Goal: Entertainment & Leisure: Consume media (video, audio)

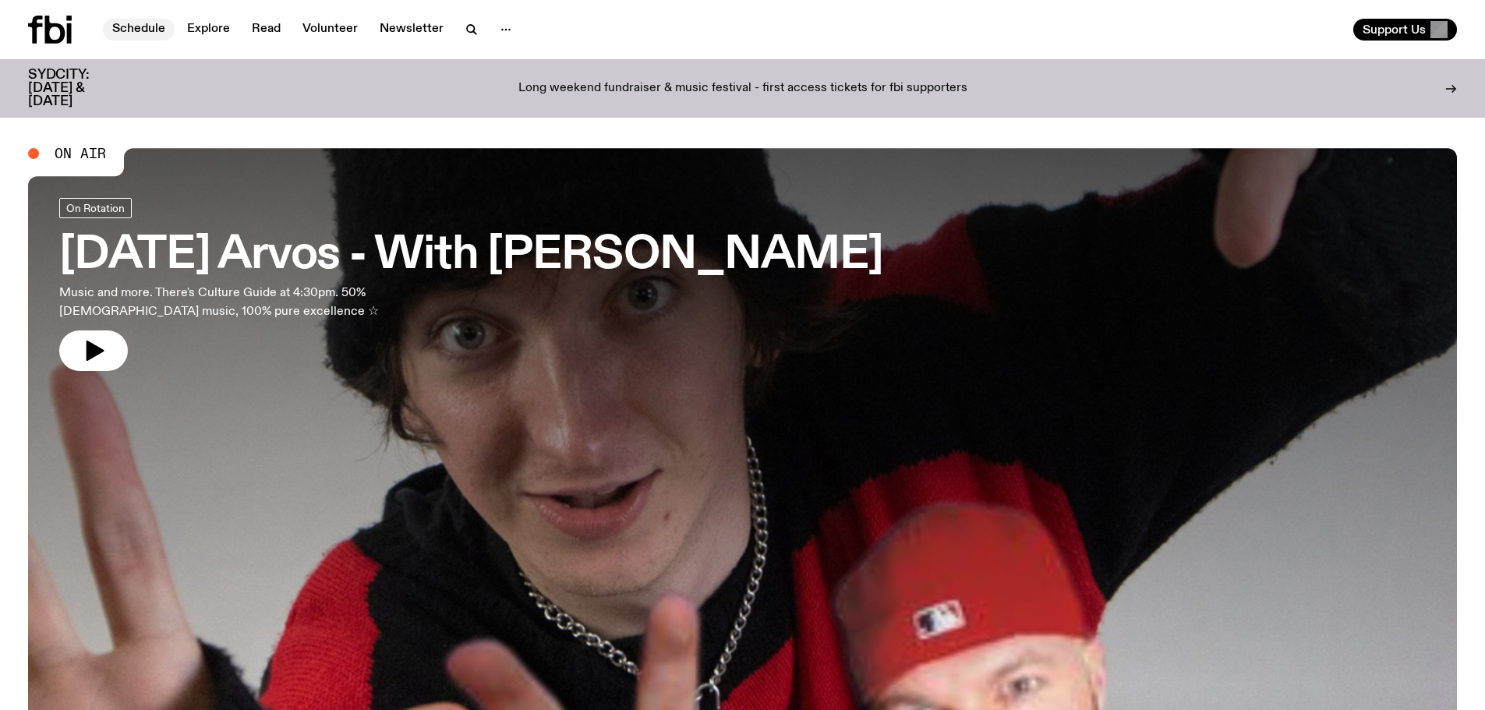
click at [157, 33] on link "Schedule" at bounding box center [139, 30] width 72 height 22
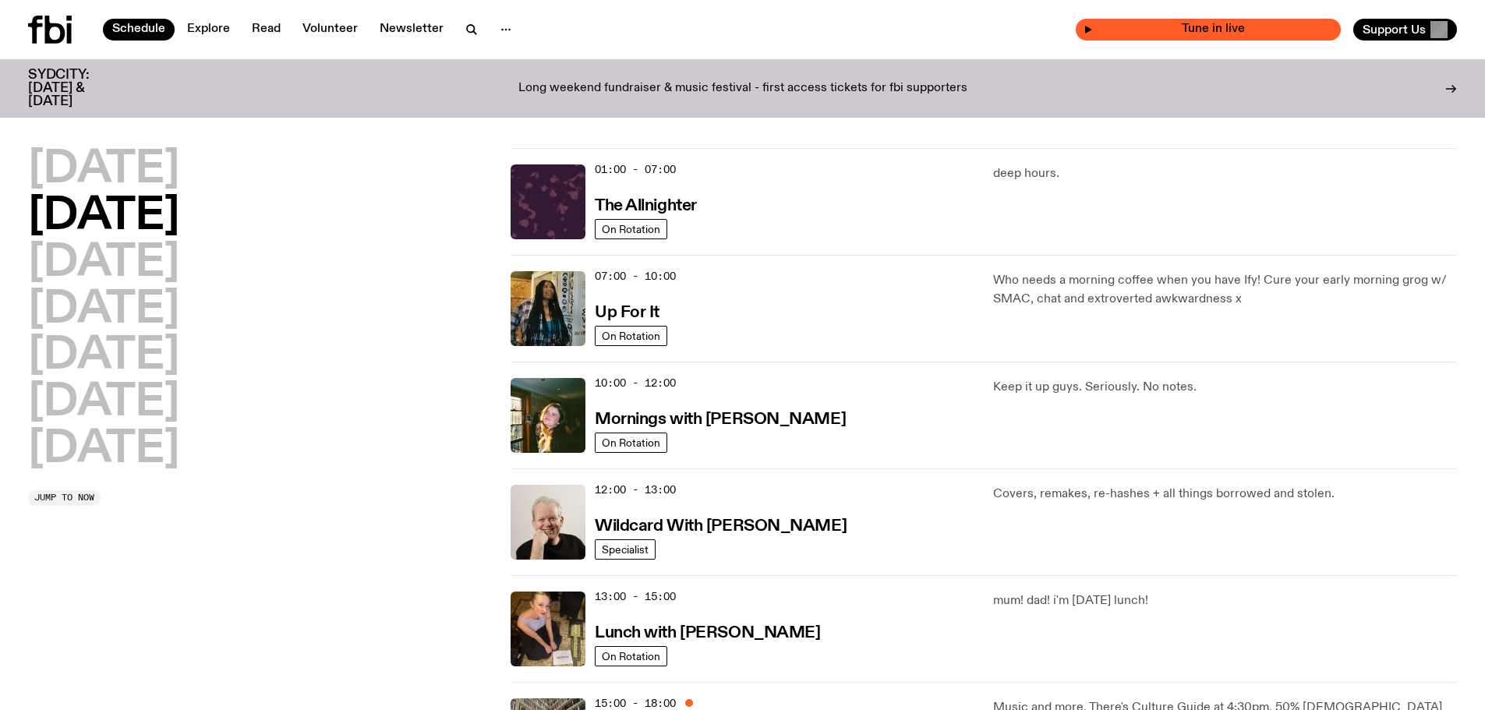
click at [1141, 34] on span "Tune in live" at bounding box center [1213, 29] width 240 height 12
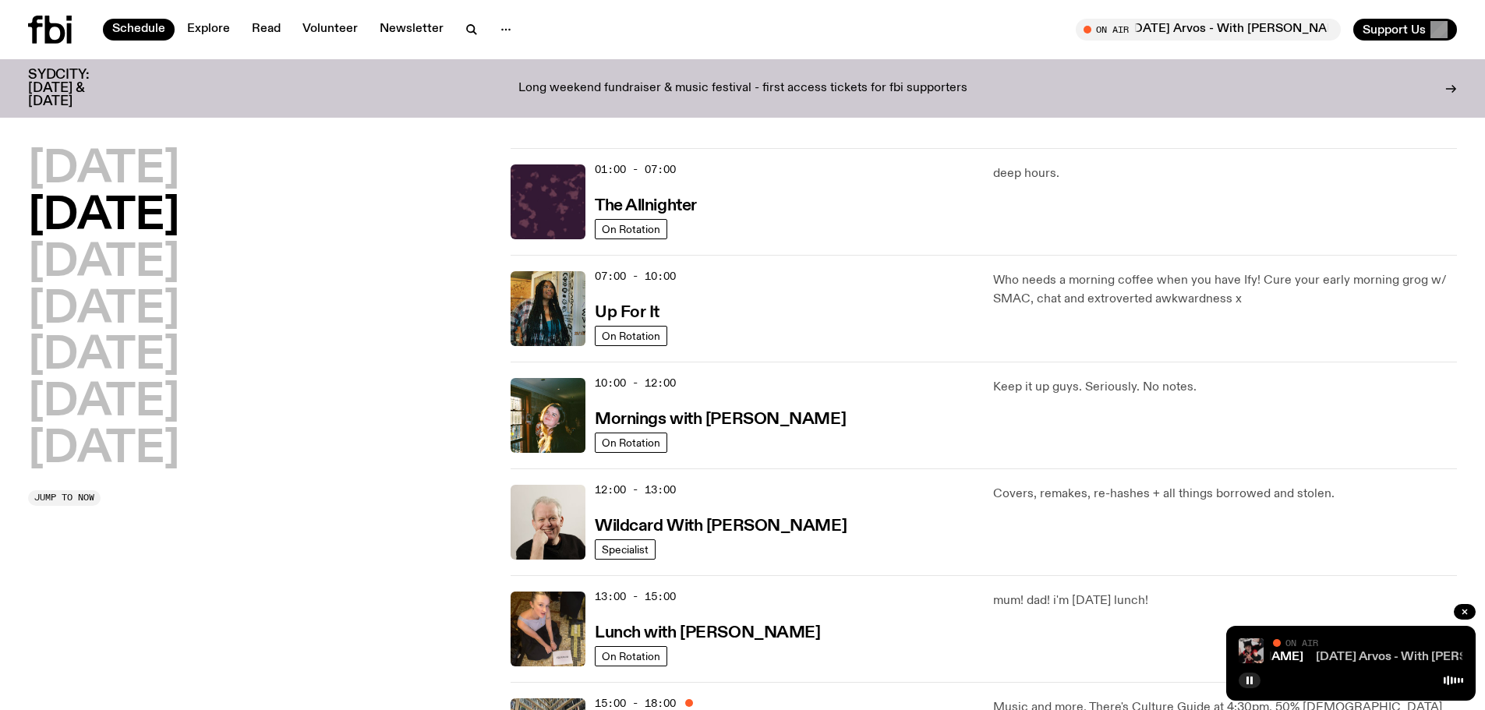
click at [1371, 653] on link "[DATE] Arvos - With [PERSON_NAME]" at bounding box center [1425, 657] width 219 height 12
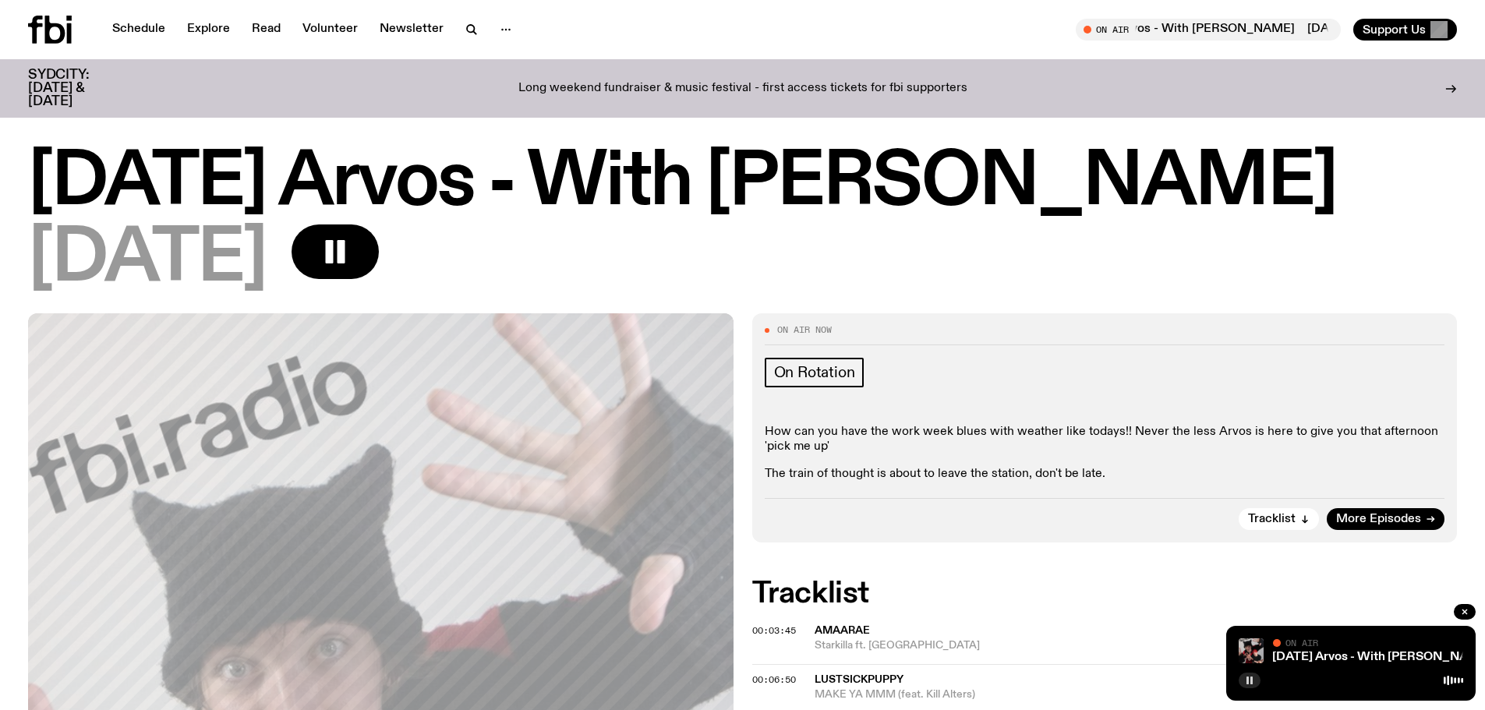
click at [1246, 681] on icon "button" at bounding box center [1249, 680] width 9 height 9
